Goal: Information Seeking & Learning: Learn about a topic

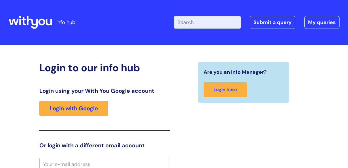
scroll to position [2, 0]
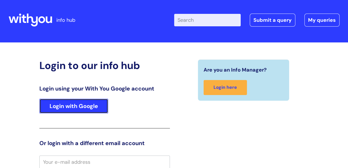
drag, startPoint x: 83, startPoint y: 103, endPoint x: 127, endPoint y: 91, distance: 45.2
click at [83, 103] on link "Login with Google" at bounding box center [73, 106] width 69 height 15
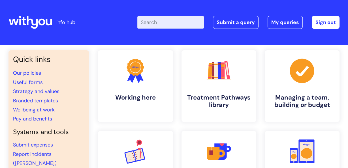
click at [184, 22] on input "Enter your search term here..." at bounding box center [170, 22] width 67 height 12
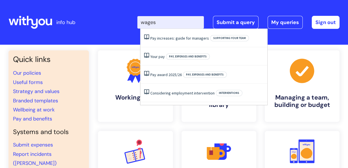
type input "wages"
click button "Search" at bounding box center [0, 0] width 0 height 0
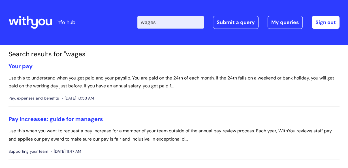
click at [164, 22] on input "wages" at bounding box center [170, 22] width 67 height 12
type input "wage"
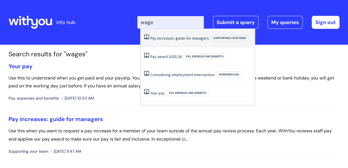
click at [172, 39] on link "Pay increases: guide for managers" at bounding box center [179, 38] width 59 height 5
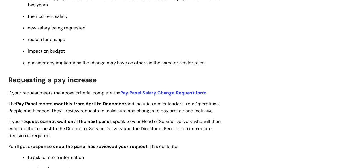
scroll to position [365, 0]
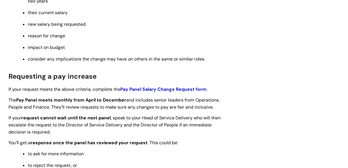
click at [169, 92] on strong "Pay Panel Salary Change Request form" at bounding box center [163, 89] width 86 height 6
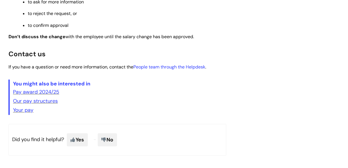
scroll to position [518, 0]
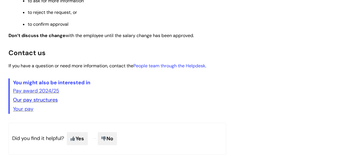
click at [48, 103] on link "Our pay structures" at bounding box center [35, 100] width 45 height 7
